Goal: Task Accomplishment & Management: Find specific page/section

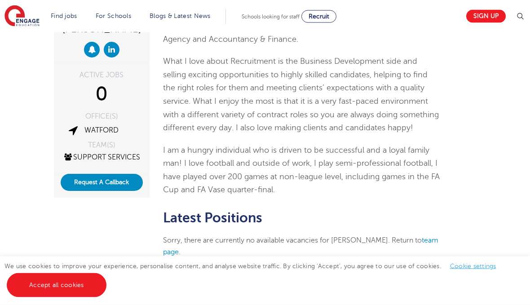
scroll to position [145, 0]
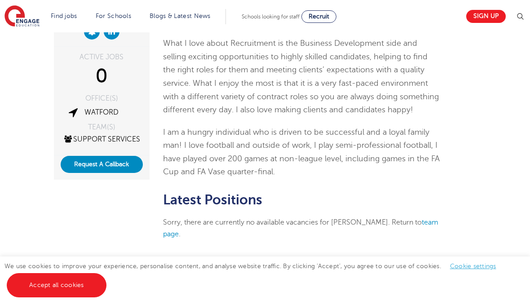
click at [87, 297] on link "Accept all cookies" at bounding box center [57, 285] width 100 height 24
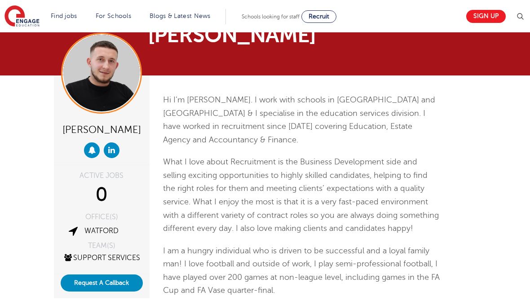
scroll to position [0, 0]
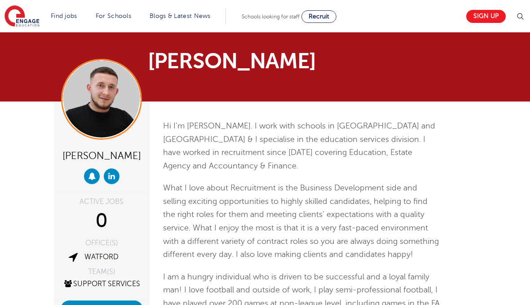
click at [0, 0] on link "Support staff roles" at bounding box center [0, 0] width 0 height 0
click at [69, 19] on link "Find jobs" at bounding box center [64, 16] width 27 height 7
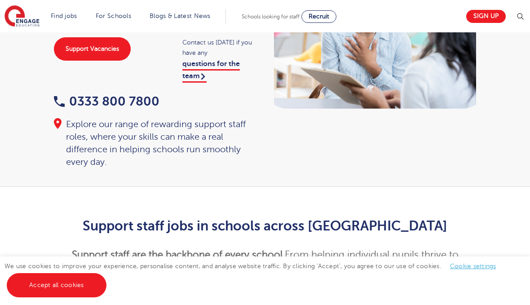
scroll to position [107, 0]
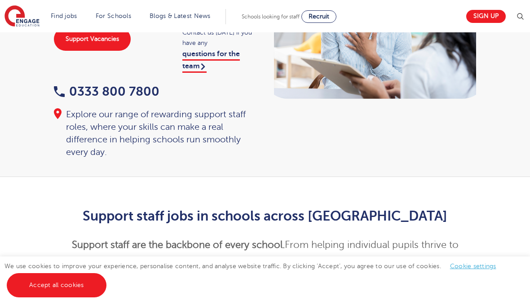
click at [69, 297] on link "Accept all cookies" at bounding box center [57, 285] width 100 height 24
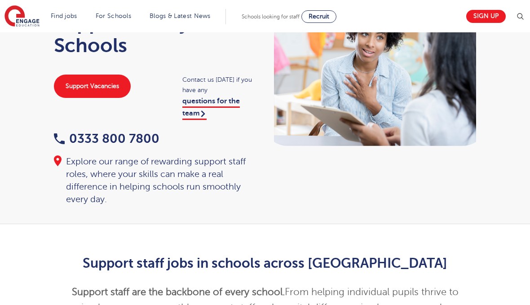
scroll to position [58, 0]
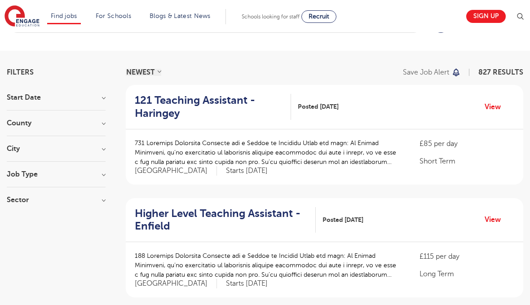
scroll to position [50, 0]
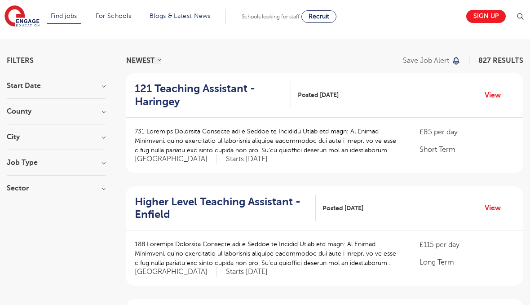
click at [94, 74] on section "Filters Start Date September 121 [DATE] Show more County [GEOGRAPHIC_DATA] 579 …" at bounding box center [56, 129] width 99 height 144
click at [96, 89] on h3 "Start Date" at bounding box center [56, 85] width 99 height 7
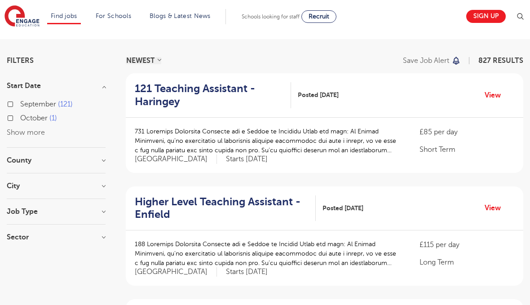
click at [104, 213] on h3 "Job Type" at bounding box center [56, 211] width 99 height 7
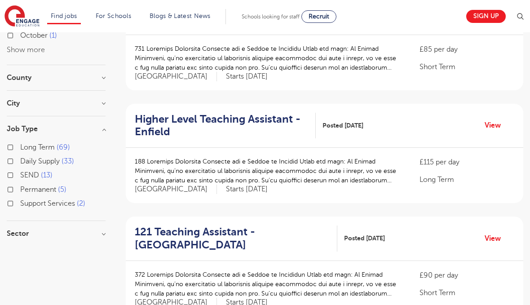
scroll to position [142, 0]
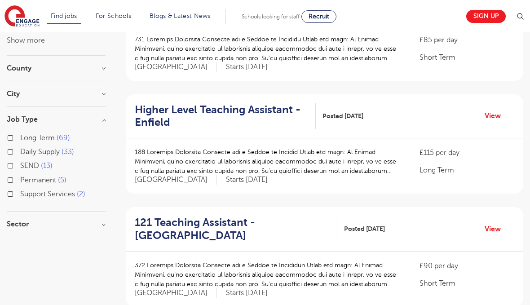
click at [104, 225] on h3 "Sector" at bounding box center [56, 224] width 99 height 7
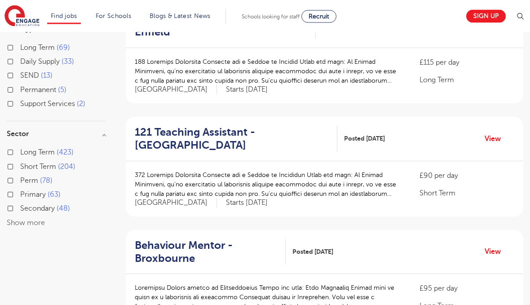
scroll to position [232, 0]
click at [35, 223] on button "Show more" at bounding box center [26, 223] width 38 height 8
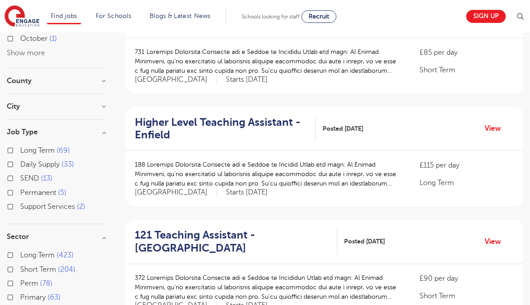
scroll to position [143, 0]
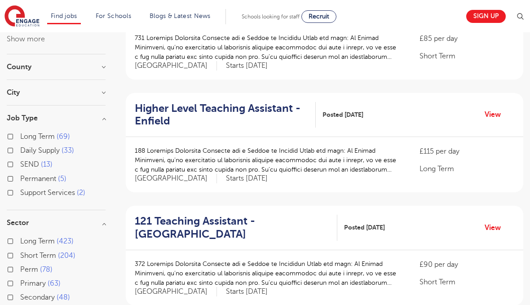
click at [20, 192] on label "Support Services 2" at bounding box center [52, 193] width 65 height 12
click at [20, 192] on input "Support Services 2" at bounding box center [23, 192] width 6 height 6
checkbox input "true"
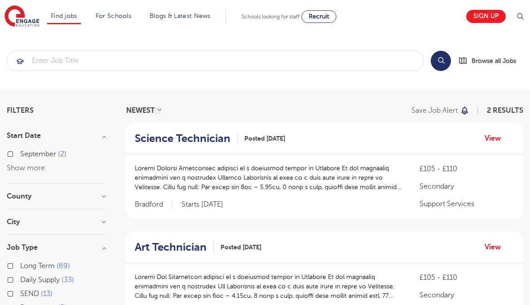
click at [511, 65] on span "Browse all Jobs" at bounding box center [494, 61] width 44 height 10
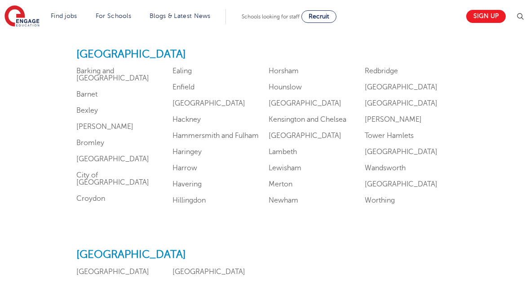
scroll to position [582, 0]
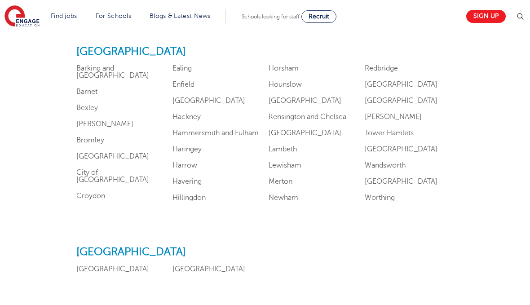
click at [186, 169] on link "Harrow" at bounding box center [185, 165] width 25 height 8
